Goal: Task Accomplishment & Management: Manage account settings

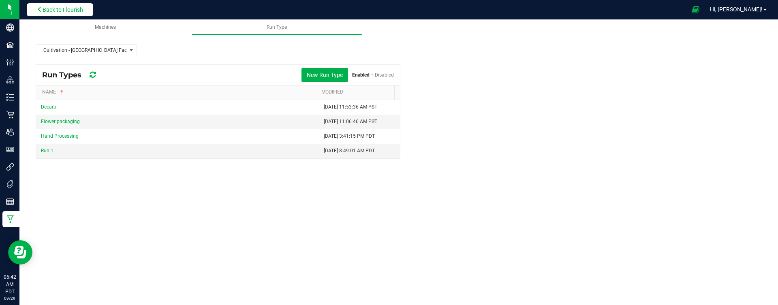
click at [73, 11] on span "Back to Flourish" at bounding box center [63, 9] width 41 height 6
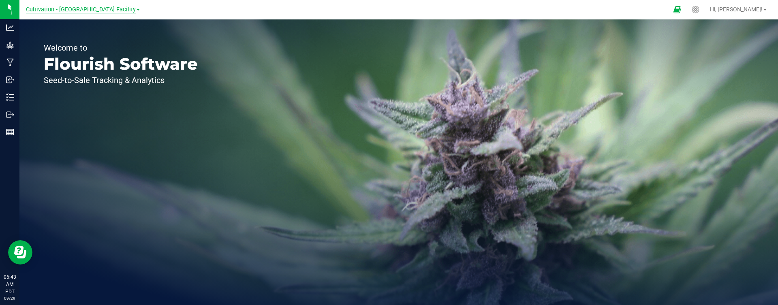
click at [73, 10] on span "Cultivation - [GEOGRAPHIC_DATA] Facility" at bounding box center [81, 9] width 110 height 7
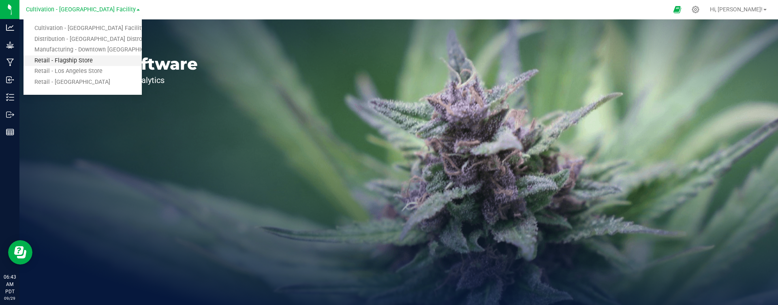
click at [63, 59] on link "Retail - Flagship Store" at bounding box center [83, 61] width 118 height 11
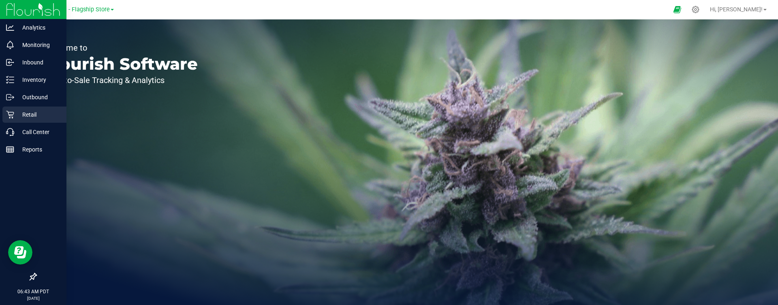
click at [24, 122] on div "Retail" at bounding box center [34, 115] width 64 height 16
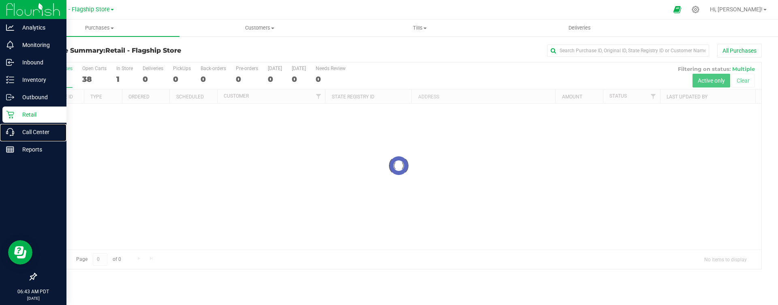
click at [38, 130] on p "Call Center" at bounding box center [38, 132] width 49 height 10
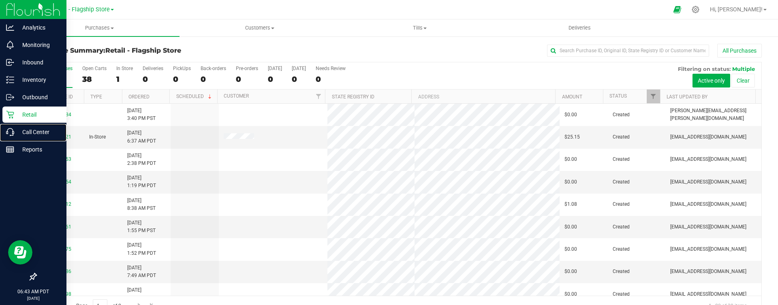
click at [38, 130] on p "Call Center" at bounding box center [38, 132] width 49 height 10
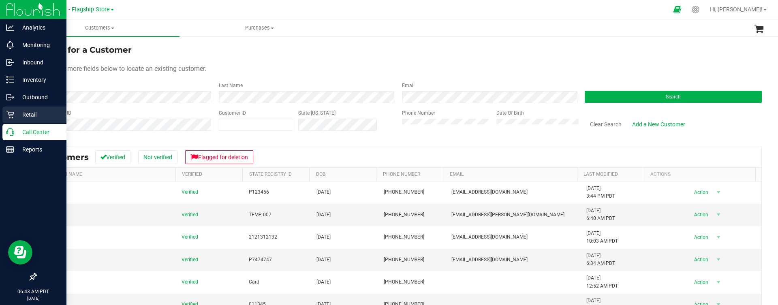
click at [40, 115] on p "Retail" at bounding box center [38, 115] width 49 height 10
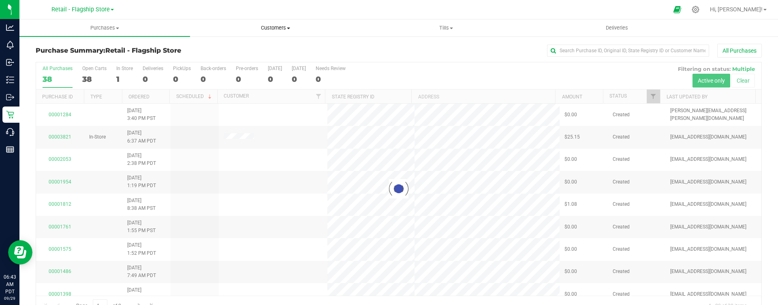
click at [279, 34] on uib-tab-heading "Customers All customers Add a new customer All physicians" at bounding box center [275, 28] width 170 height 16
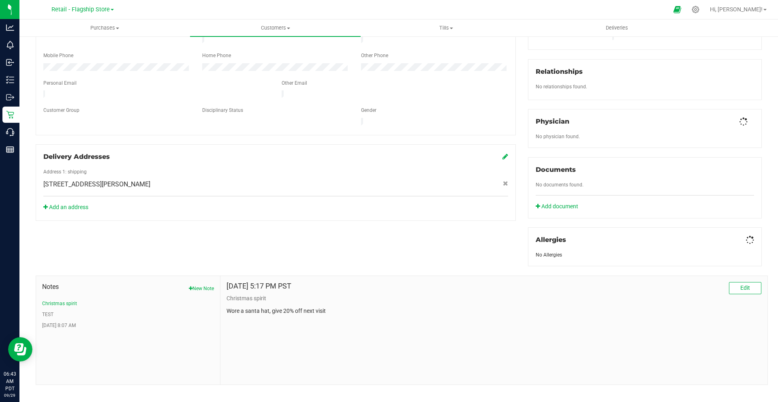
scroll to position [175, 0]
click at [749, 237] on icon at bounding box center [751, 238] width 5 height 6
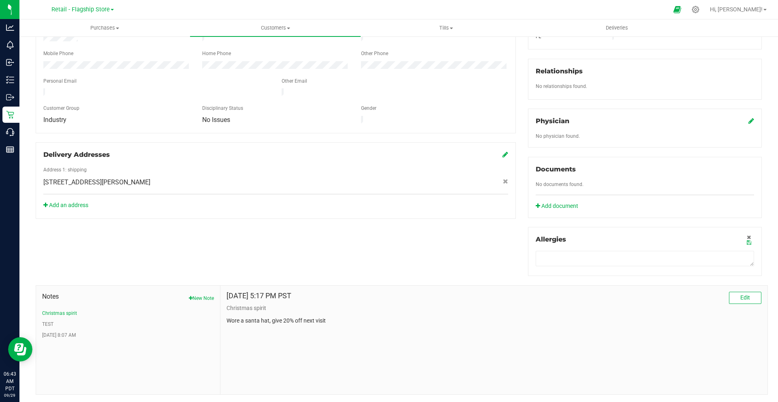
click at [700, 165] on div "Documents" at bounding box center [645, 170] width 218 height 10
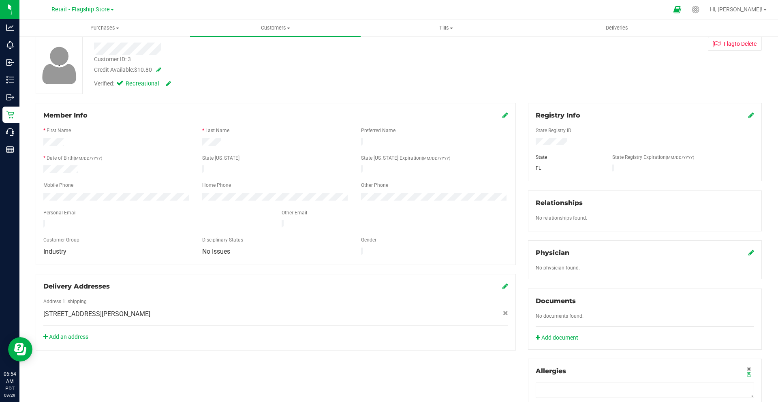
scroll to position [39, 0]
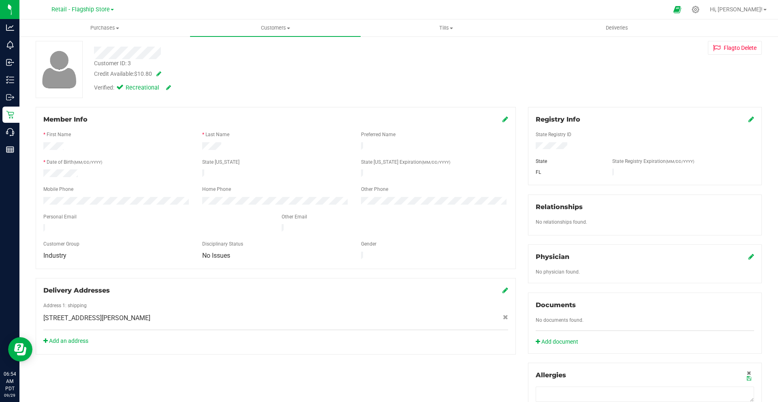
click at [748, 118] on icon at bounding box center [751, 119] width 6 height 6
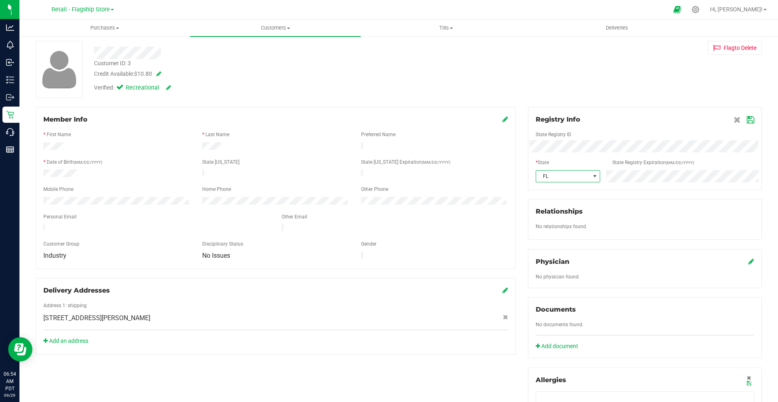
click at [565, 175] on span "FL" at bounding box center [563, 176] width 54 height 11
click at [542, 249] on li "HI" at bounding box center [563, 255] width 63 height 14
click at [734, 123] on icon at bounding box center [737, 120] width 7 height 6
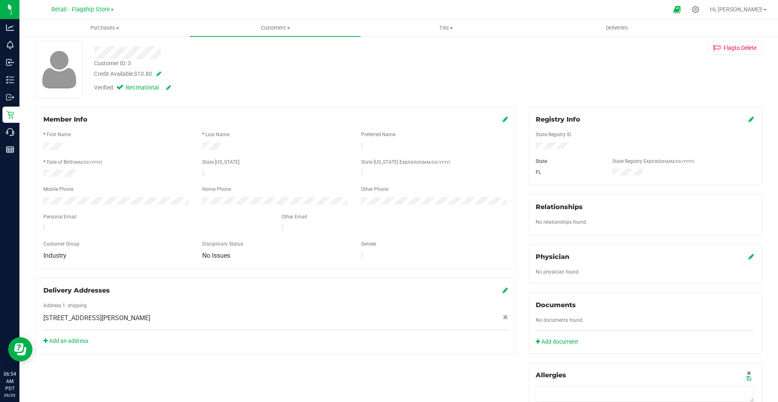
click at [502, 122] on icon at bounding box center [505, 119] width 6 height 6
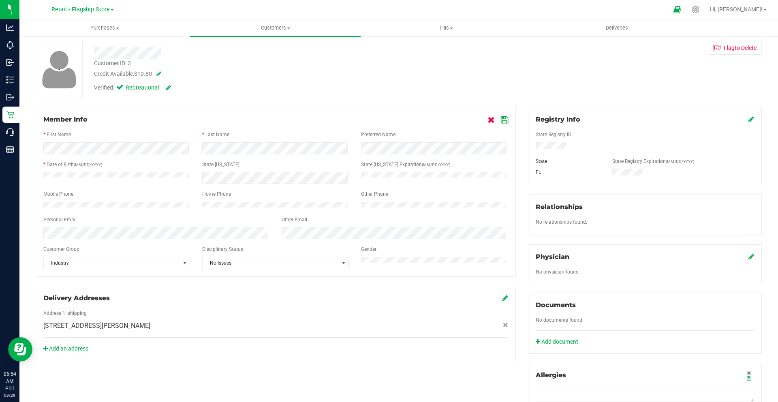
click at [488, 118] on icon at bounding box center [491, 120] width 7 height 6
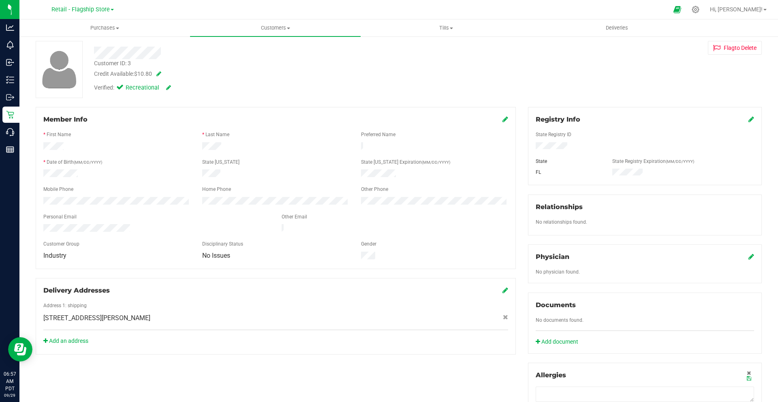
click at [502, 120] on icon at bounding box center [505, 119] width 6 height 6
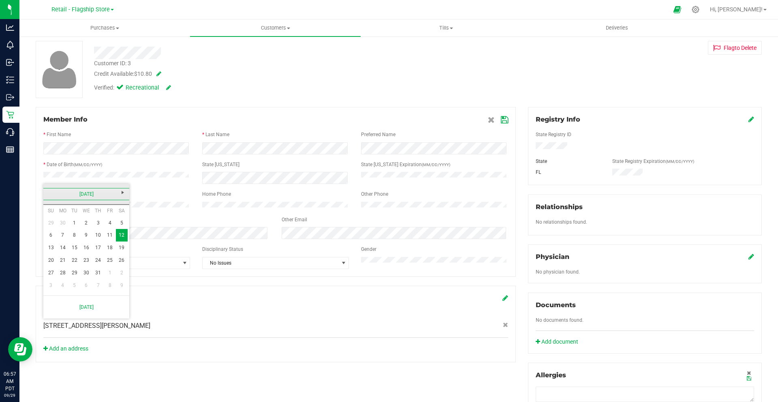
click at [84, 194] on link "[DATE]" at bounding box center [86, 194] width 87 height 13
click at [84, 194] on link "1969" at bounding box center [86, 194] width 87 height 13
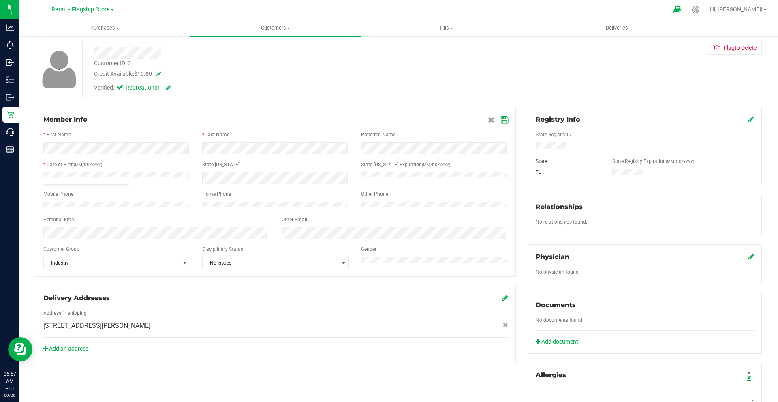
click at [206, 121] on div "Member Info" at bounding box center [275, 120] width 465 height 10
click at [504, 37] on div "Back Profile Purchases Merge Profiles Add customer to queue Customer ID: 3 Cred…" at bounding box center [399, 268] width 726 height 526
click at [237, 269] on span "No Issues" at bounding box center [271, 262] width 136 height 11
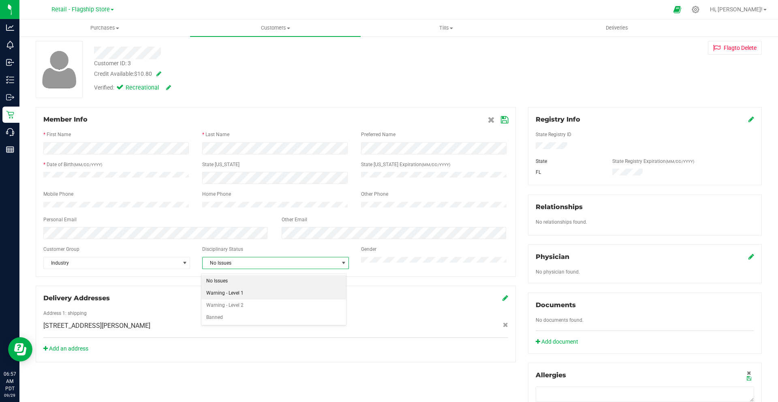
click at [229, 294] on li "Warning - Level 1" at bounding box center [273, 293] width 145 height 12
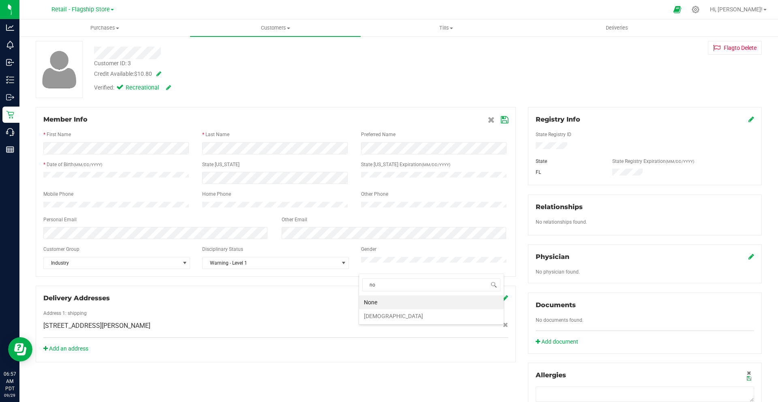
type input "n"
click at [421, 222] on div "Other Email" at bounding box center [395, 220] width 238 height 9
click at [108, 268] on span "Industry" at bounding box center [112, 262] width 136 height 11
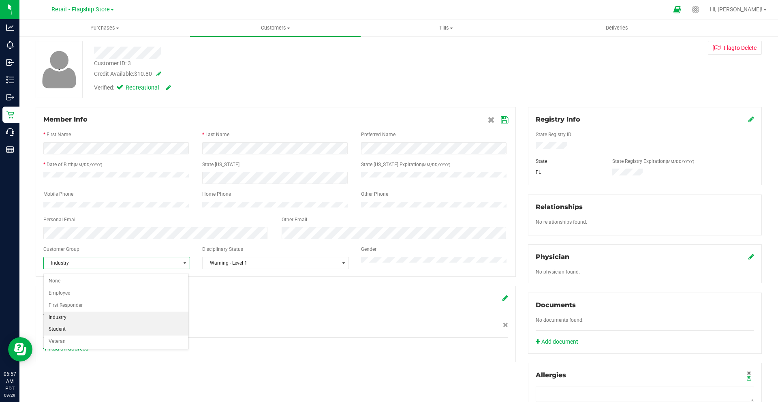
click at [72, 305] on li "Student" at bounding box center [116, 329] width 145 height 12
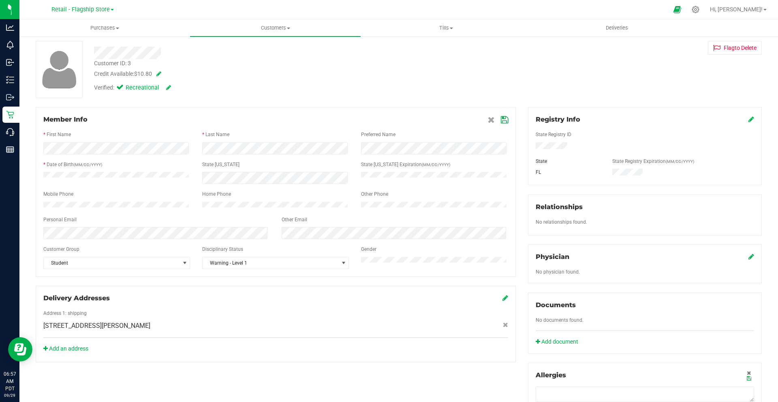
click at [496, 119] on span at bounding box center [498, 120] width 20 height 10
click at [501, 119] on icon at bounding box center [504, 120] width 7 height 6
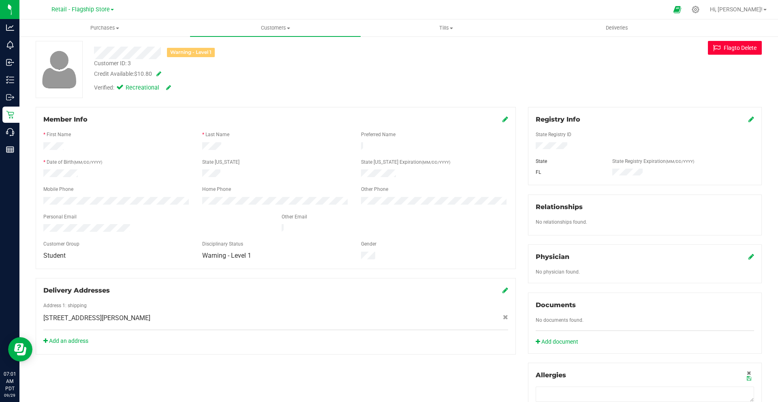
click at [729, 47] on button "Flag to [GEOGRAPHIC_DATA]" at bounding box center [735, 48] width 54 height 14
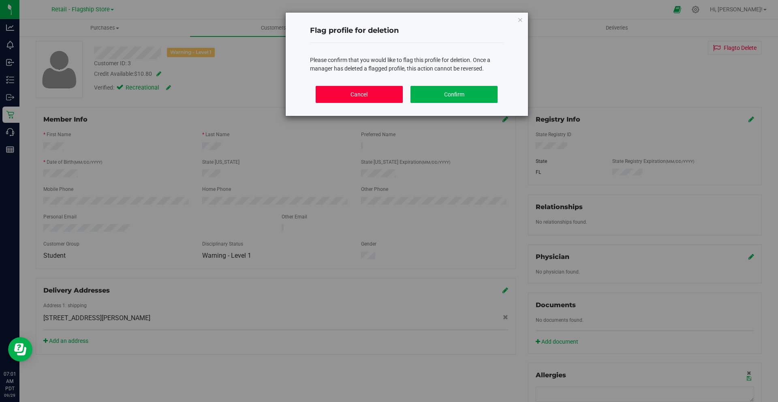
click at [385, 98] on button "Cancel" at bounding box center [359, 94] width 87 height 17
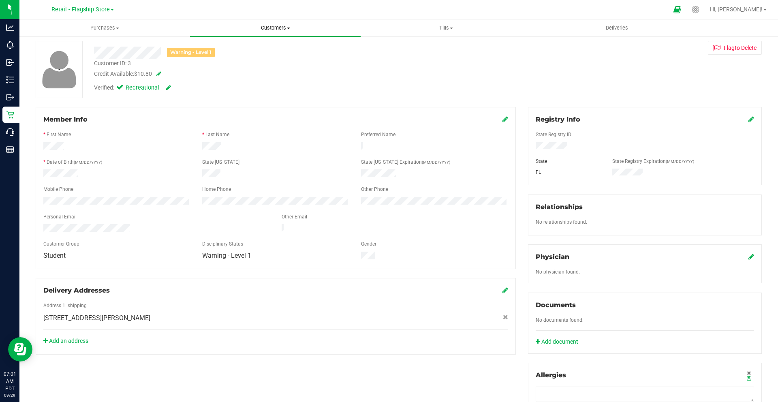
click at [271, 26] on span "Customers" at bounding box center [275, 27] width 171 height 7
click at [419, 93] on div "Verified: Recreational" at bounding box center [272, 87] width 369 height 18
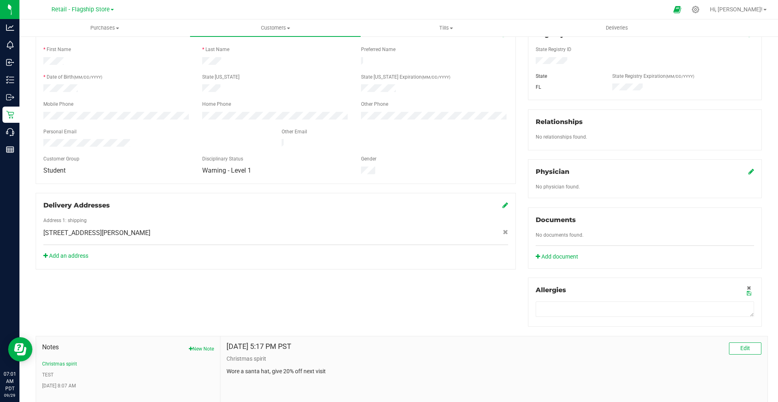
scroll to position [0, 0]
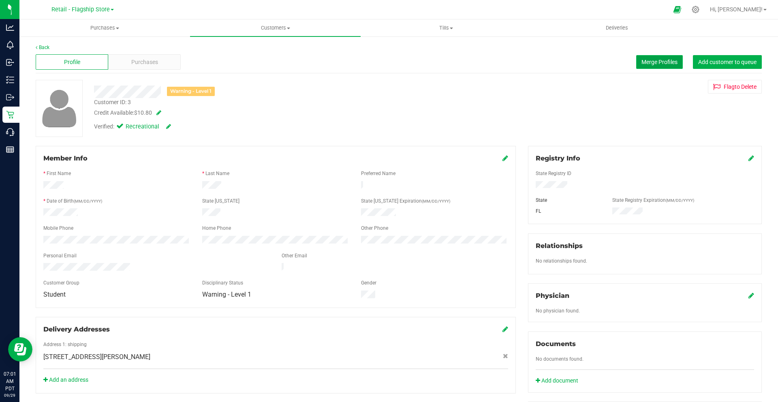
click at [660, 58] on button "Merge Profiles" at bounding box center [659, 62] width 47 height 14
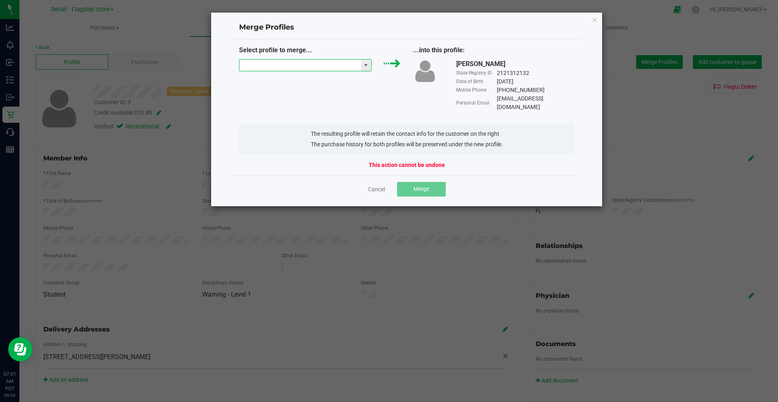
click at [350, 67] on input "NO DATA FOUND" at bounding box center [300, 65] width 122 height 11
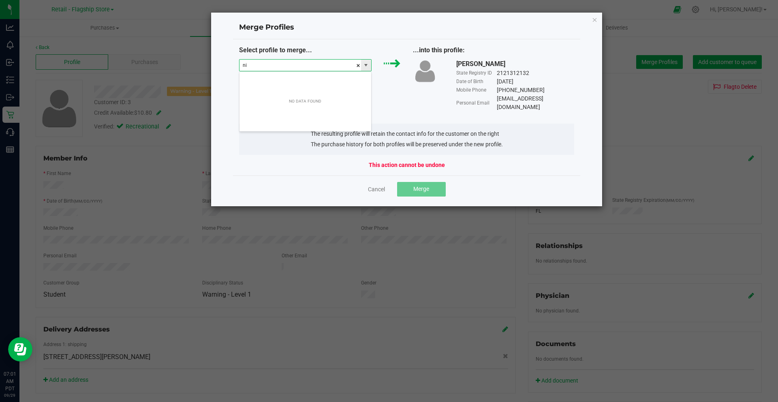
scroll to position [12, 133]
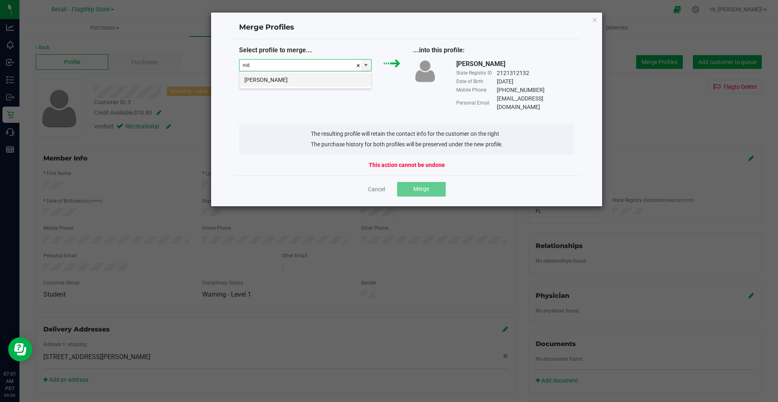
click at [289, 81] on li "[PERSON_NAME]" at bounding box center [305, 80] width 132 height 14
type input "[PERSON_NAME]"
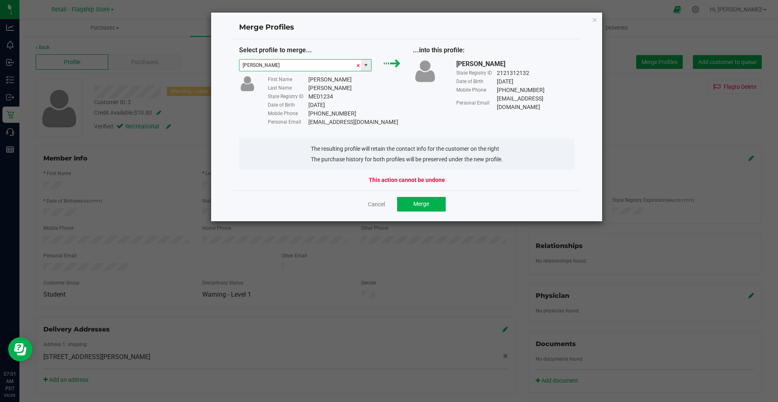
click at [359, 62] on span at bounding box center [358, 66] width 5 height 12
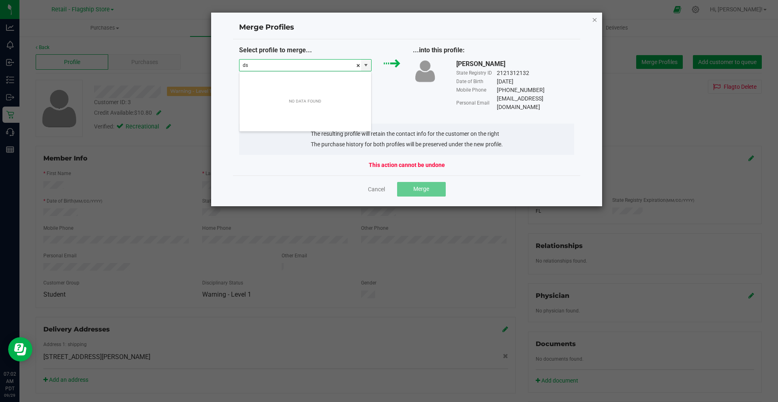
type input "ds"
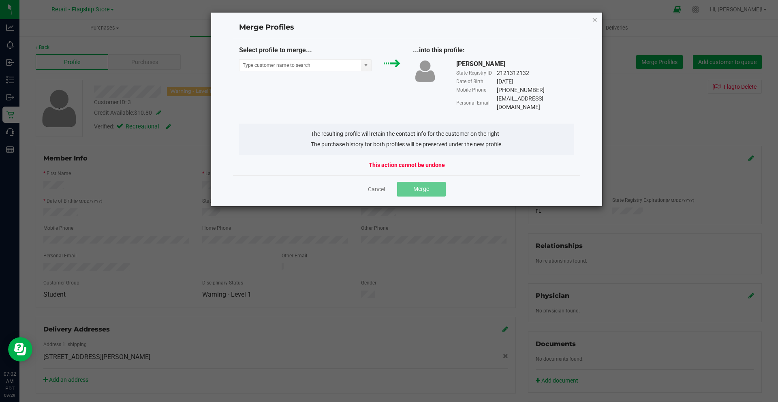
click at [594, 20] on icon "Close" at bounding box center [595, 20] width 6 height 10
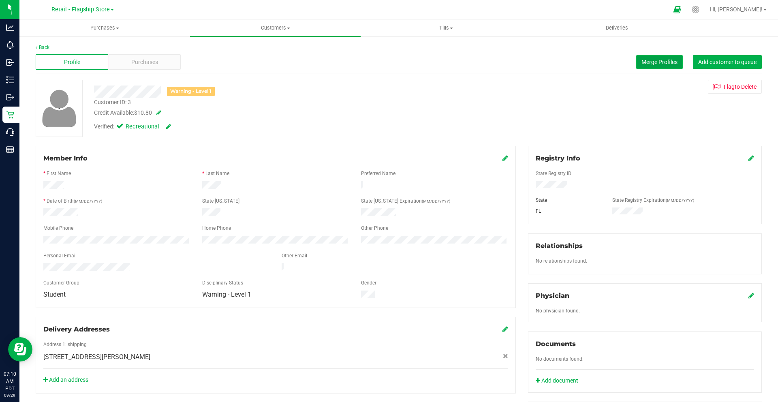
click at [642, 62] on span "Merge Profiles" at bounding box center [659, 62] width 36 height 6
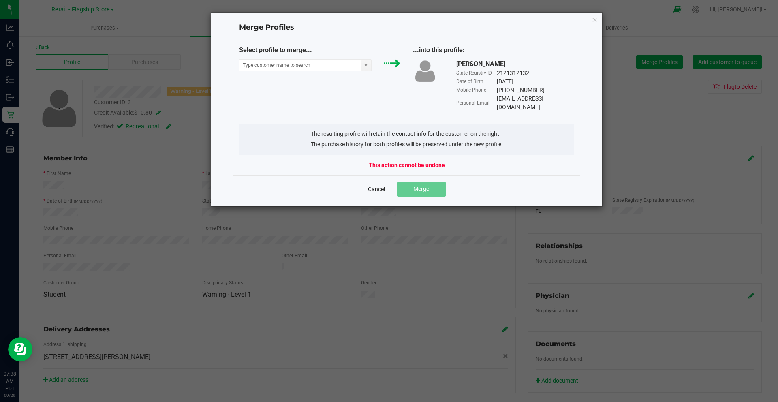
click at [374, 185] on link "Cancel" at bounding box center [376, 189] width 17 height 8
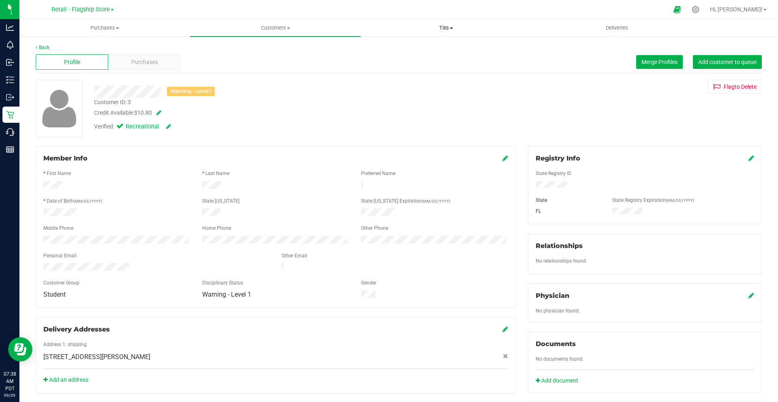
click at [458, 23] on uib-tab-heading "Tills Manage tills Reconcile e-payments" at bounding box center [446, 28] width 170 height 16
click at [415, 52] on li "Manage tills" at bounding box center [446, 49] width 171 height 10
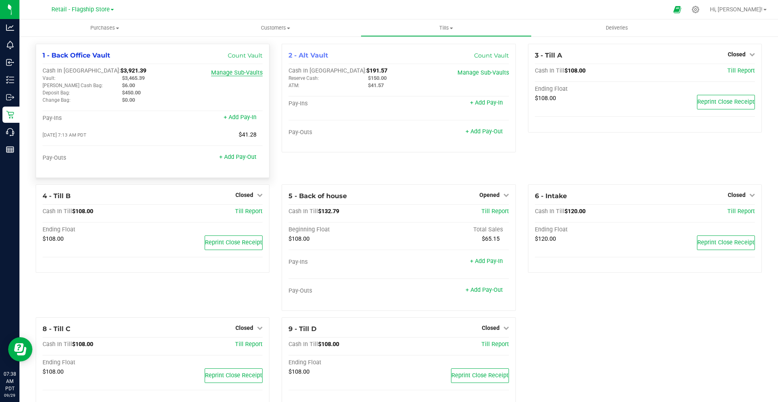
click at [235, 74] on link "Manage Sub-Vaults" at bounding box center [236, 72] width 51 height 7
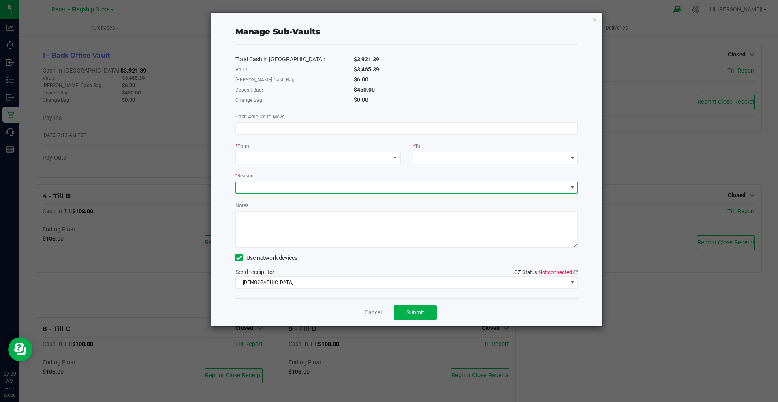
click at [477, 186] on span at bounding box center [402, 187] width 332 height 11
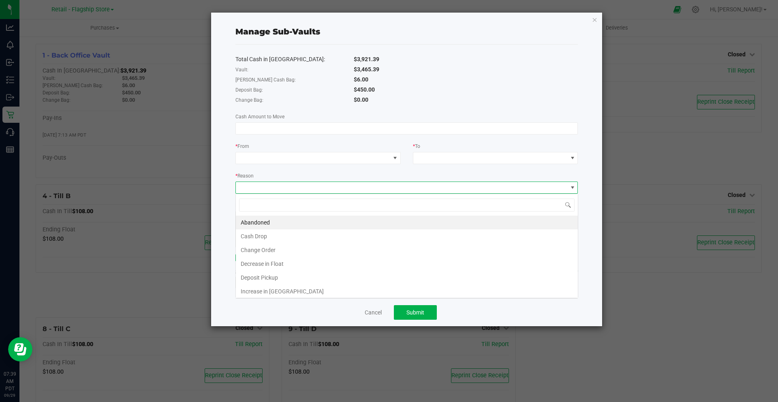
scroll to position [12, 342]
click at [477, 186] on span at bounding box center [402, 187] width 332 height 11
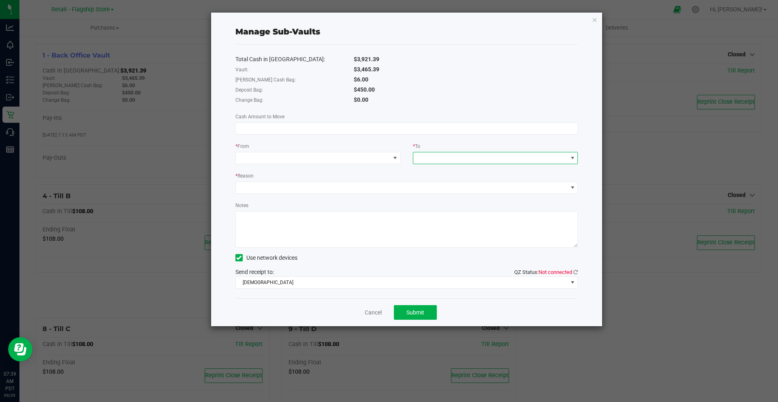
click at [477, 163] on span at bounding box center [490, 157] width 154 height 11
click at [349, 159] on span at bounding box center [313, 157] width 154 height 11
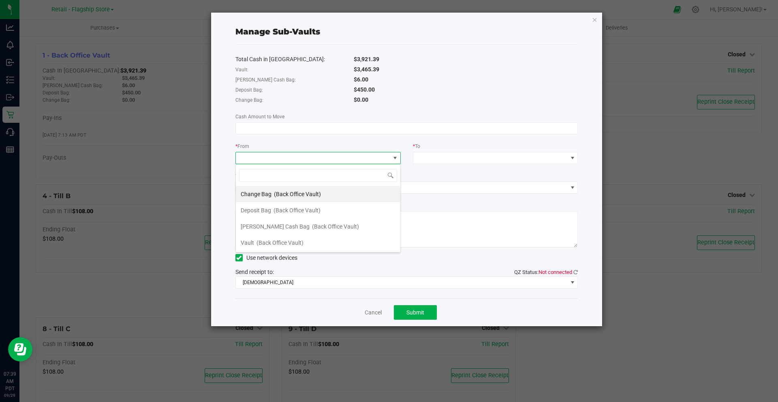
click at [349, 159] on span at bounding box center [313, 157] width 154 height 11
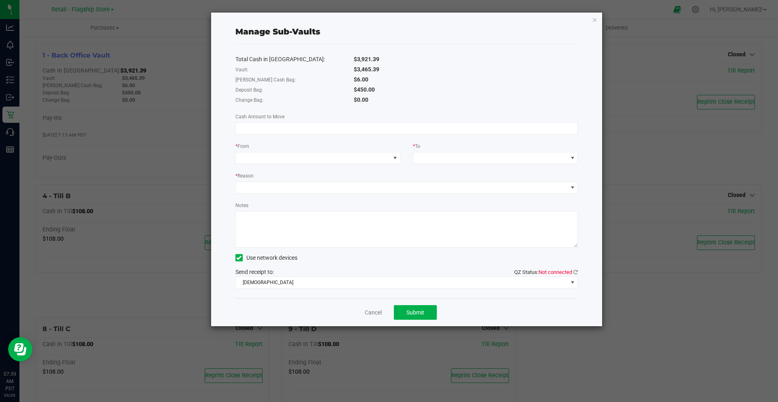
click at [585, 209] on div "Manage Sub-Vaults Total Cash in Vault: $3,921.39 Vault: $3,465.39 [PERSON_NAME]…" at bounding box center [406, 170] width 391 height 314
click at [376, 305] on link "Cancel" at bounding box center [373, 312] width 17 height 9
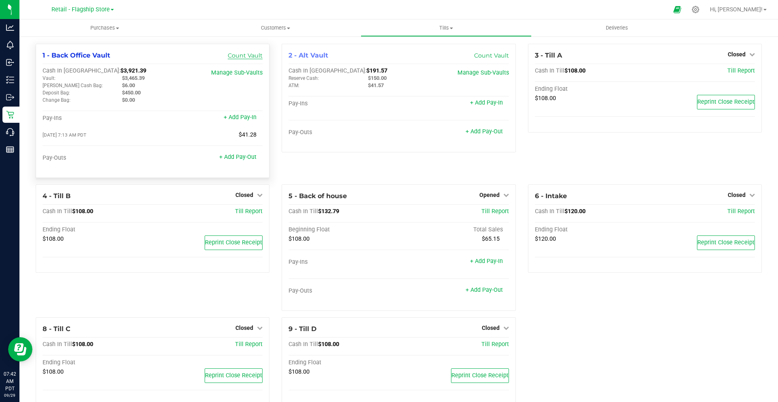
click at [254, 55] on link "Count Vault" at bounding box center [245, 55] width 35 height 7
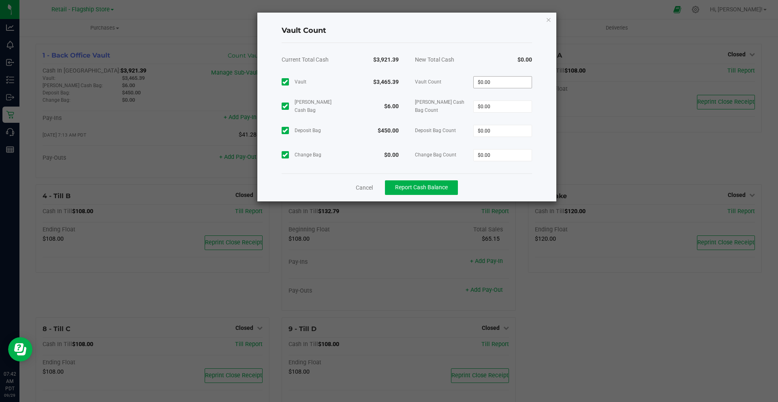
drag, startPoint x: 481, startPoint y: 75, endPoint x: 484, endPoint y: 82, distance: 7.6
click at [484, 82] on div "$0.00" at bounding box center [502, 82] width 59 height 24
click at [484, 82] on input "0" at bounding box center [503, 82] width 58 height 11
type input "$23,333,331.00"
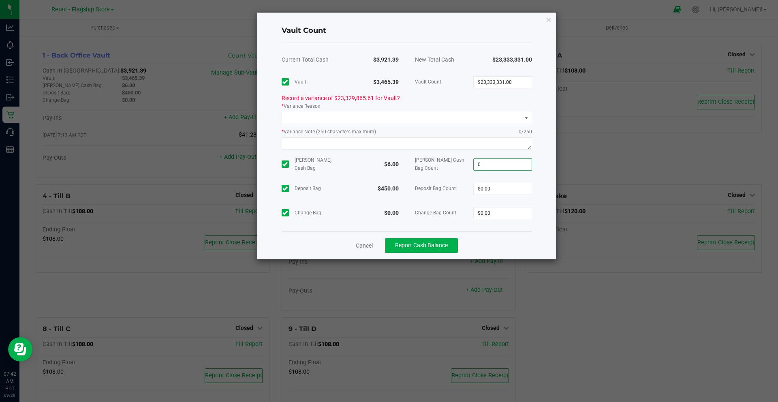
click at [502, 160] on input "0" at bounding box center [503, 164] width 58 height 11
type input "$233,333.00"
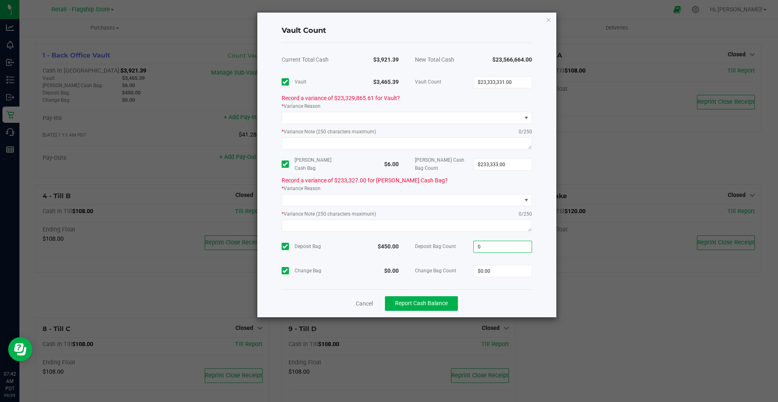
click at [490, 246] on input "0" at bounding box center [503, 246] width 58 height 11
type input "0222222"
type input "0"
type input "$222,222.00"
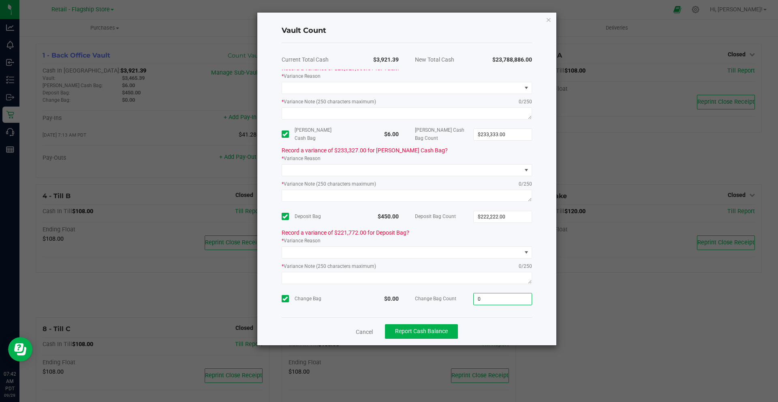
scroll to position [0, 0]
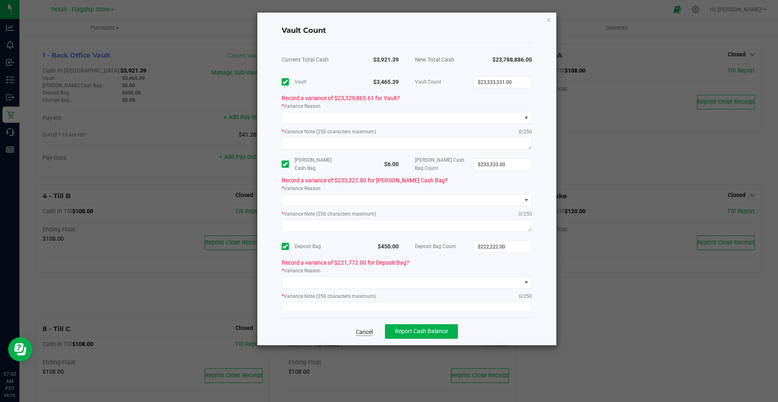
type input "$0.00"
click at [367, 305] on link "Cancel" at bounding box center [364, 332] width 17 height 8
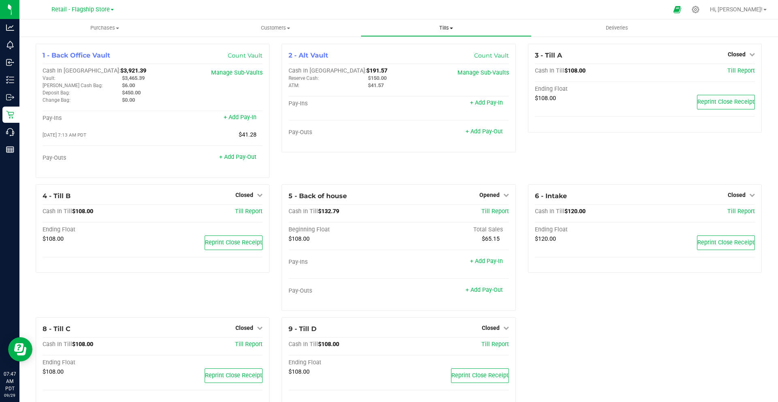
click at [449, 26] on span "Tills" at bounding box center [446, 27] width 170 height 7
click at [425, 56] on span "Reconcile e-payments" at bounding box center [401, 58] width 81 height 7
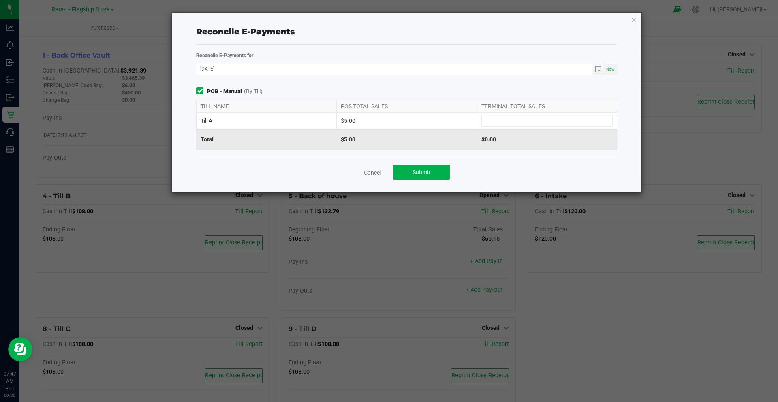
click at [262, 77] on div "Reconcile E-Payments for [DATE] Now POB - Manual (By Till) TILL NAME POS TOTAL …" at bounding box center [406, 104] width 433 height 107
click at [493, 121] on input at bounding box center [547, 120] width 130 height 11
click at [284, 197] on ngb-modal-window "Reconcile E-Payments Reconcile E-Payments for [DATE] Now POB - Manual (By Till)…" at bounding box center [392, 201] width 784 height 402
click at [242, 130] on div "Total" at bounding box center [266, 139] width 140 height 20
click at [199, 91] on icon at bounding box center [199, 91] width 5 height 0
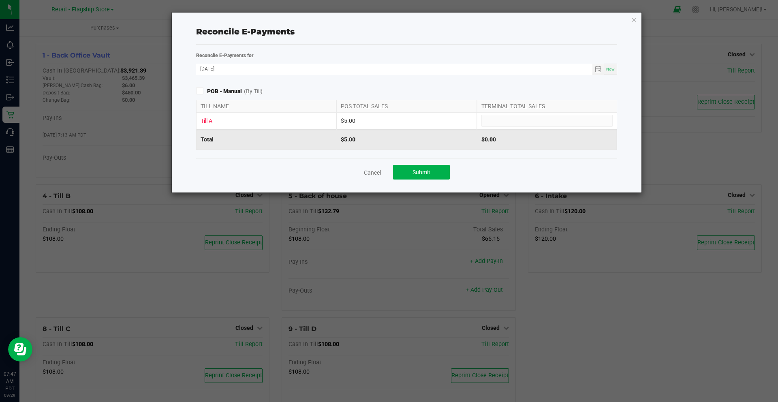
click at [199, 91] on icon at bounding box center [199, 91] width 5 height 0
click at [372, 171] on link "Cancel" at bounding box center [372, 173] width 17 height 8
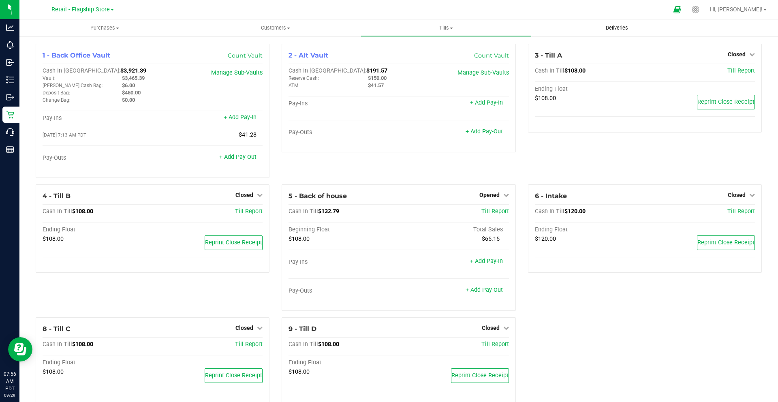
click at [619, 26] on span "Deliveries" at bounding box center [617, 27] width 44 height 7
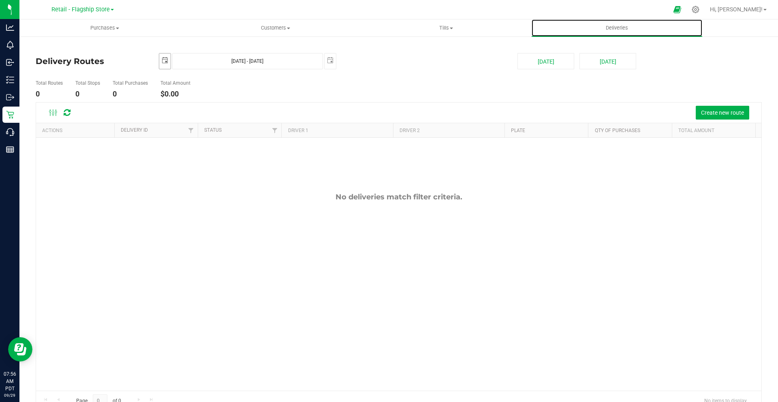
click at [166, 59] on span "select" at bounding box center [165, 60] width 6 height 6
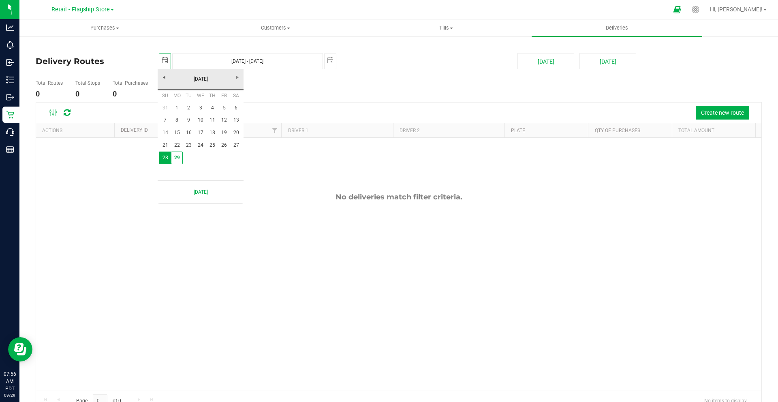
scroll to position [0, 20]
click at [166, 59] on span "select" at bounding box center [165, 60] width 6 height 6
click at [164, 57] on span "select" at bounding box center [165, 60] width 6 height 6
click at [185, 76] on link "[DATE]" at bounding box center [200, 79] width 87 height 13
click at [174, 104] on link "Jan" at bounding box center [169, 100] width 21 height 21
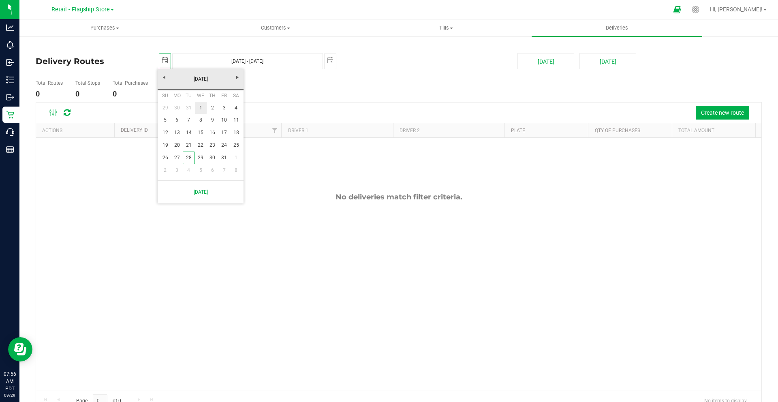
click at [200, 108] on link "1" at bounding box center [201, 108] width 12 height 13
type input "[DATE]"
type input "[DATE] - [DATE]"
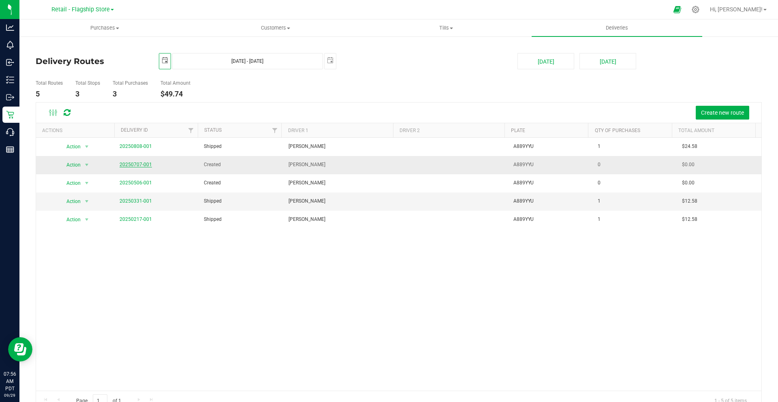
scroll to position [0, 0]
click at [132, 162] on link "20250707-001" at bounding box center [136, 165] width 32 height 6
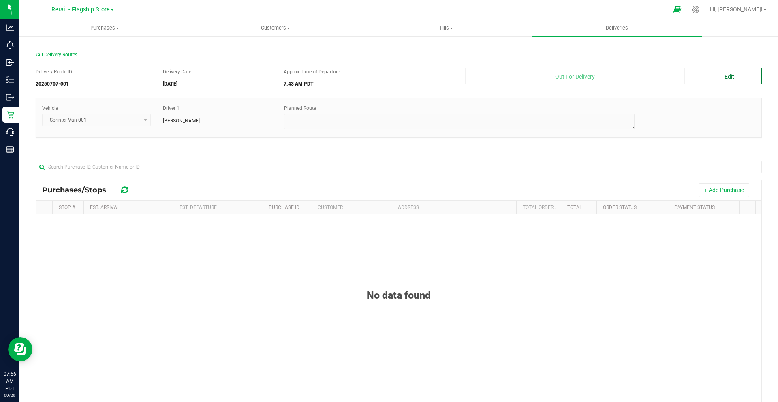
click at [710, 77] on button "Edit" at bounding box center [729, 76] width 65 height 16
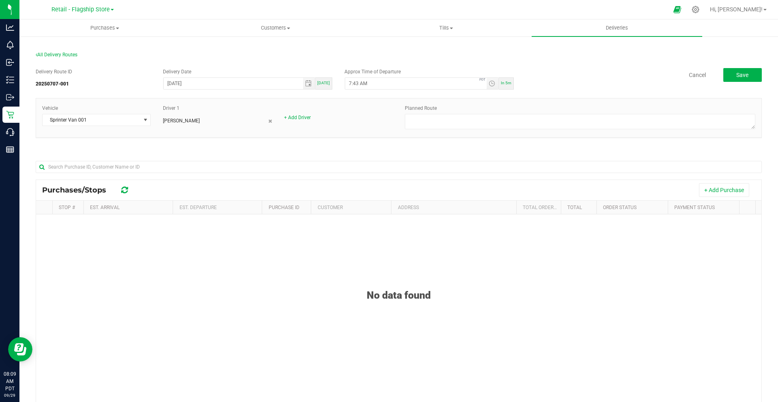
click at [356, 158] on div at bounding box center [399, 167] width 726 height 26
